Goal: Task Accomplishment & Management: Manage account settings

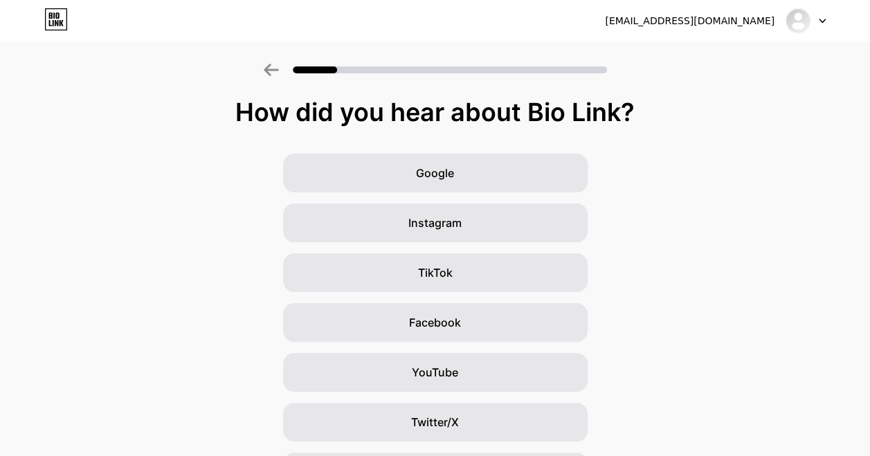
click at [822, 21] on icon at bounding box center [822, 20] width 6 height 3
click at [747, 52] on li "Logout" at bounding box center [739, 56] width 172 height 37
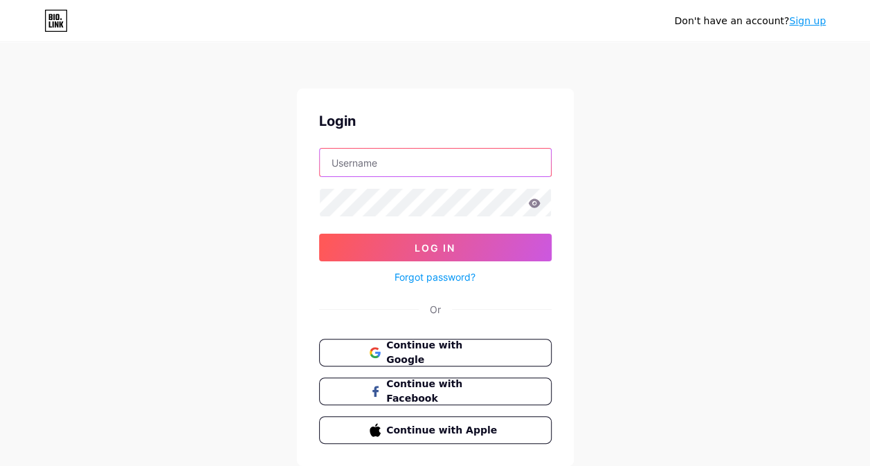
click at [430, 165] on input "text" at bounding box center [435, 163] width 231 height 28
type input "[EMAIL_ADDRESS][DOMAIN_NAME]"
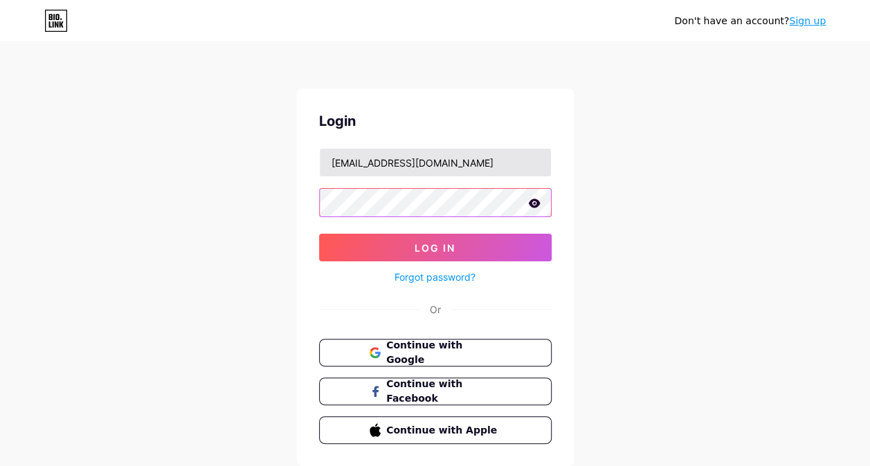
click at [319, 234] on button "Log In" at bounding box center [435, 248] width 233 height 28
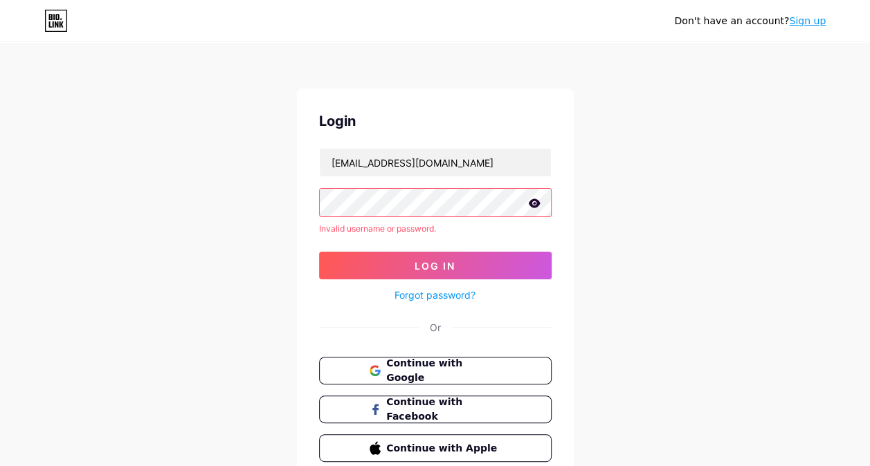
click at [535, 202] on icon at bounding box center [534, 204] width 12 height 10
click at [403, 161] on input "[EMAIL_ADDRESS][DOMAIN_NAME]" at bounding box center [435, 163] width 231 height 28
